Goal: Check status: Check status

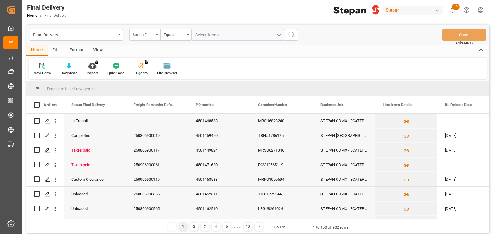
click at [148, 34] on div "Status Final Delivery" at bounding box center [143, 34] width 21 height 7
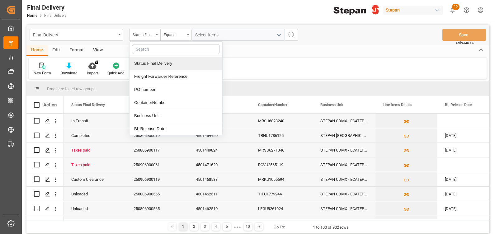
click at [86, 36] on div "Final Delivery" at bounding box center [74, 35] width 83 height 8
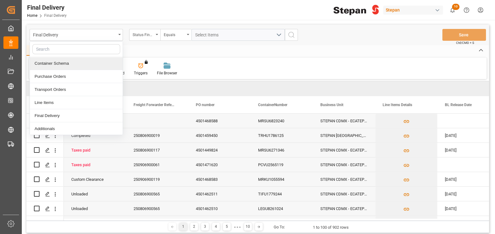
click at [71, 61] on div "Container Schema" at bounding box center [76, 63] width 93 height 13
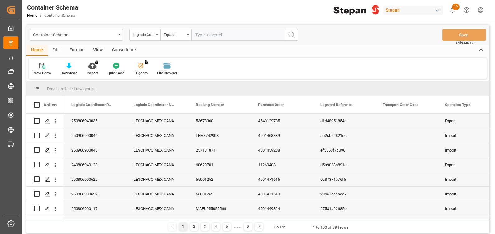
click at [221, 35] on input "text" at bounding box center [237, 35] width 93 height 12
type input "250806900565"
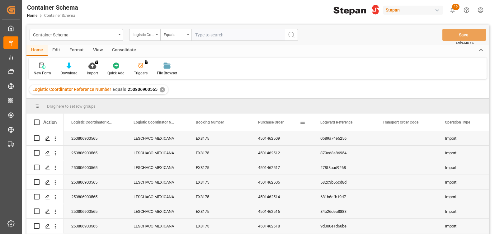
click at [277, 123] on span "Purchase Order" at bounding box center [271, 122] width 26 height 4
